Goal: Check status: Check status

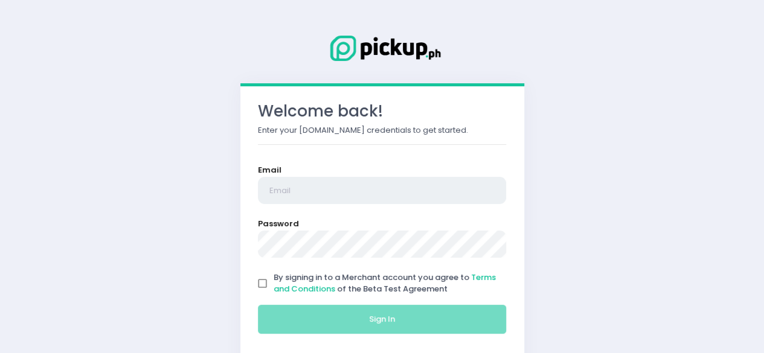
type input "[EMAIL_ADDRESS][DOMAIN_NAME]"
click at [260, 283] on input "By signing in to a Merchant account you agree to Terms and Conditions of the Be…" at bounding box center [262, 283] width 23 height 23
checkbox input "true"
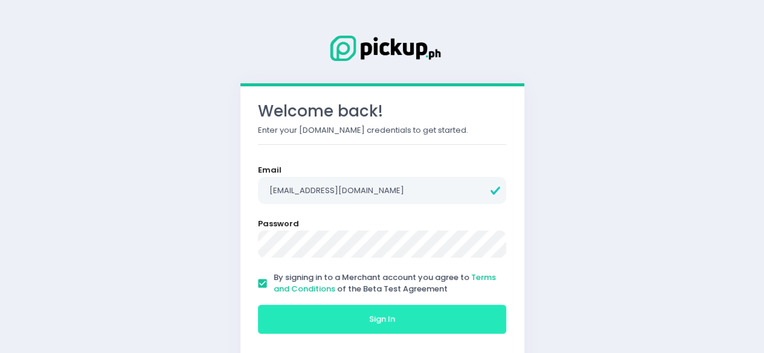
click at [315, 316] on button "Sign In" at bounding box center [382, 319] width 249 height 29
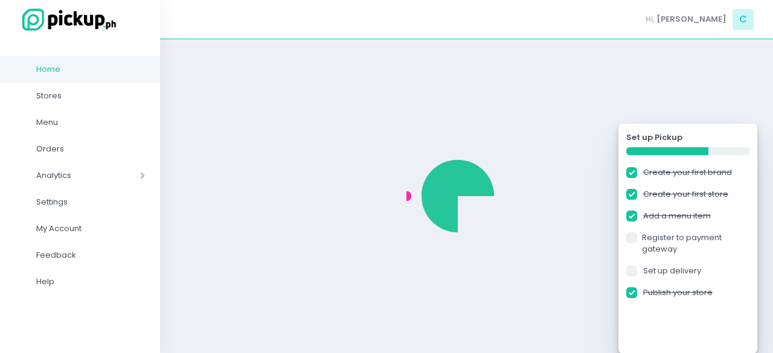
checkbox input "true"
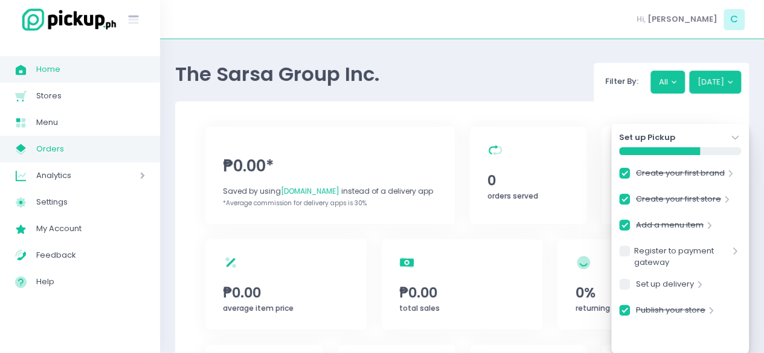
click at [87, 149] on span "Orders" at bounding box center [90, 149] width 109 height 16
checkbox input "true"
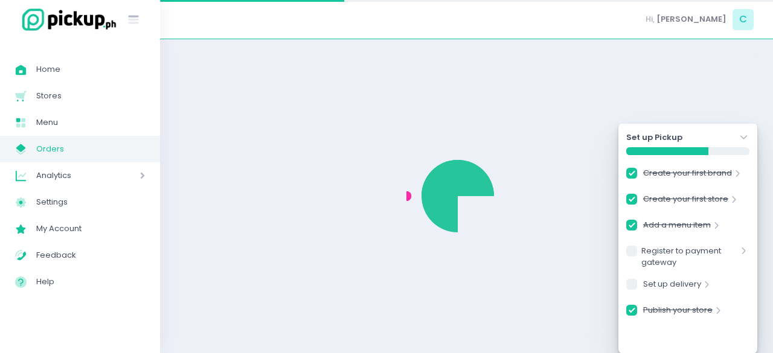
checkbox input "true"
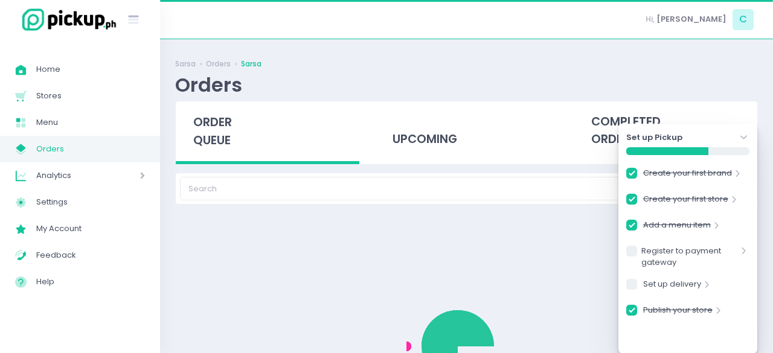
checkbox input "true"
